Goal: Task Accomplishment & Management: Use online tool/utility

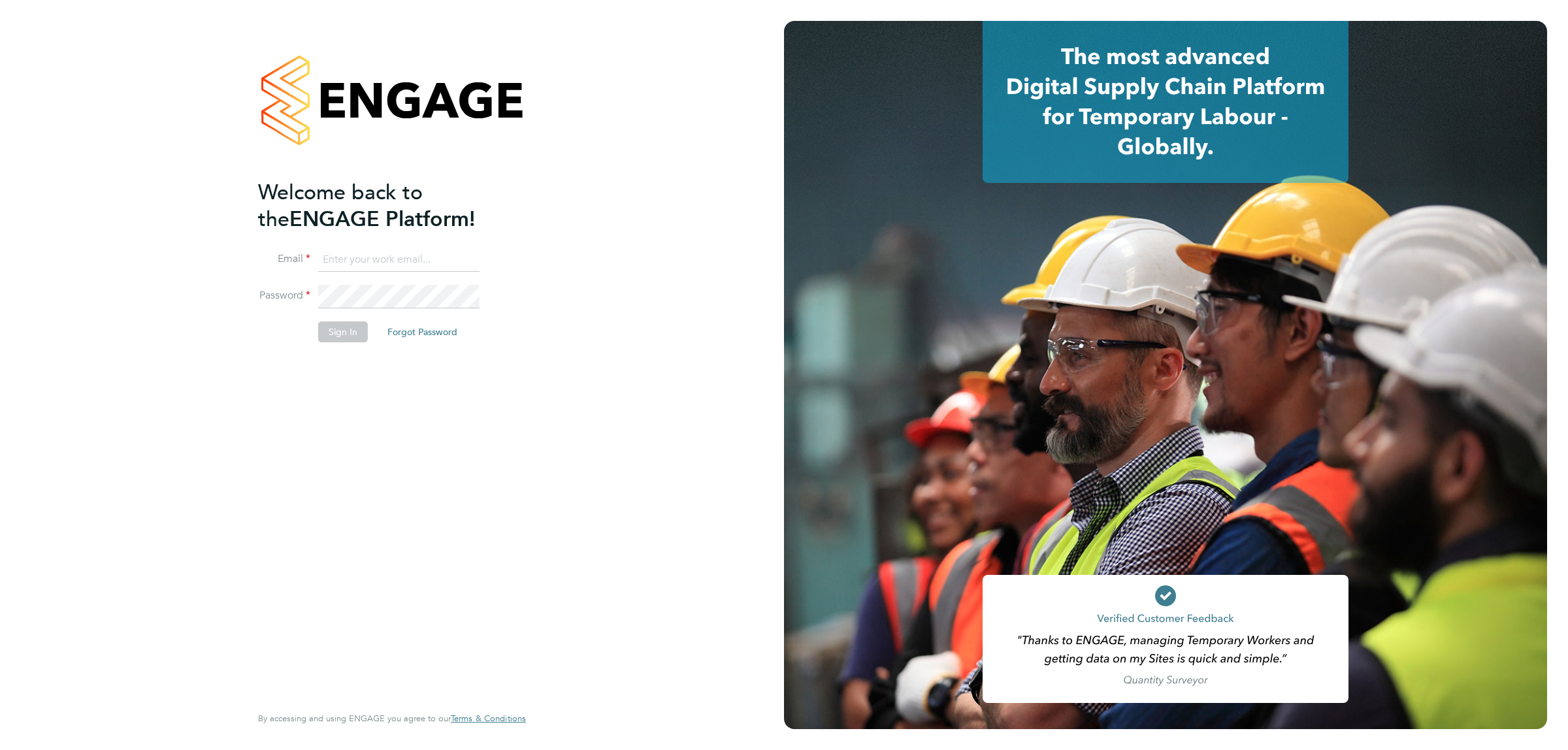
type input "mattclark@itsconstruction.co.uk"
click at [345, 337] on button "Sign In" at bounding box center [343, 332] width 49 height 21
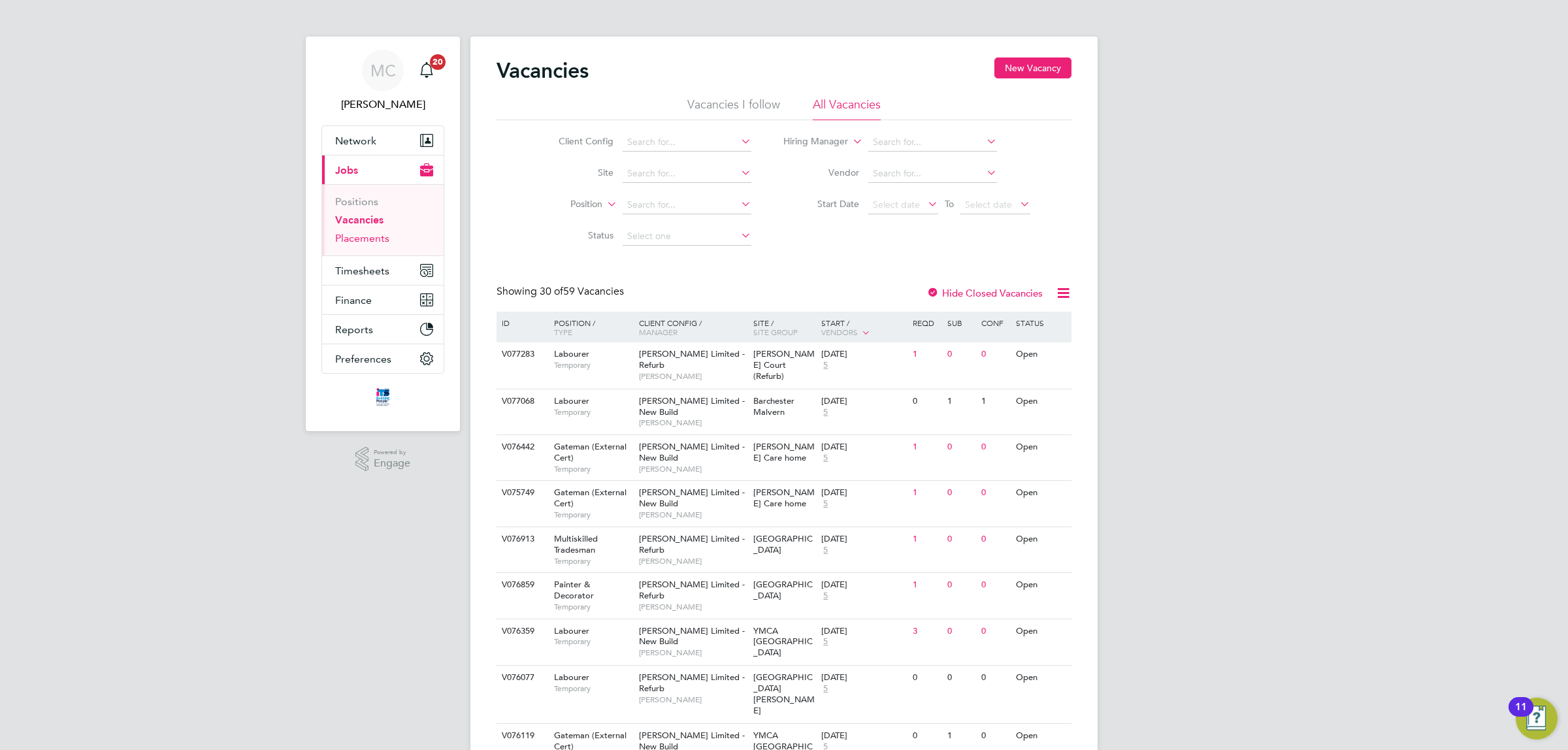
click at [361, 240] on link "Placements" at bounding box center [362, 238] width 54 height 13
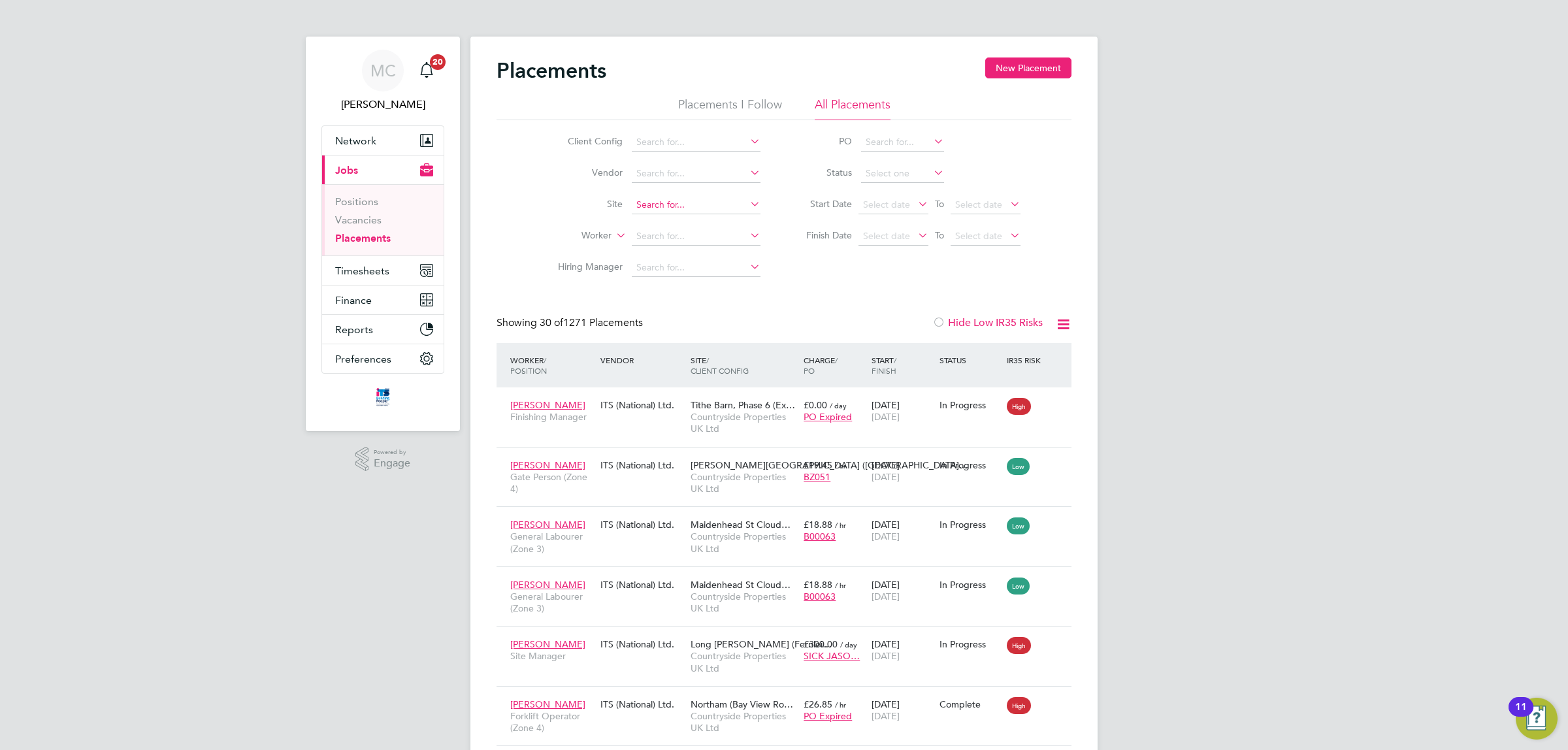
click at [671, 203] on input at bounding box center [696, 205] width 129 height 18
type input "Launceston"
